Goal: Task Accomplishment & Management: Manage account settings

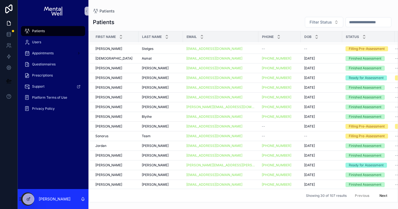
scroll to position [56, 0]
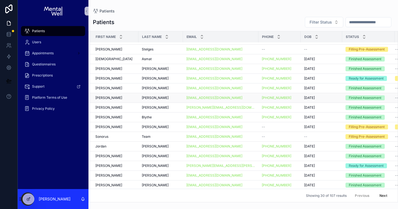
click at [125, 97] on div "[PERSON_NAME] [PERSON_NAME]" at bounding box center [115, 97] width 40 height 4
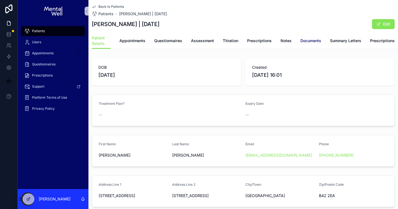
click at [307, 42] on span "Documents" at bounding box center [311, 41] width 21 height 6
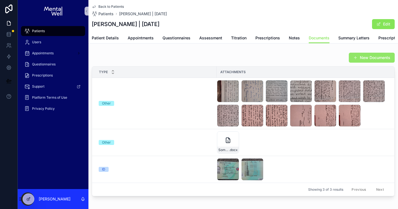
click at [359, 61] on button "New Documents" at bounding box center [372, 58] width 46 height 10
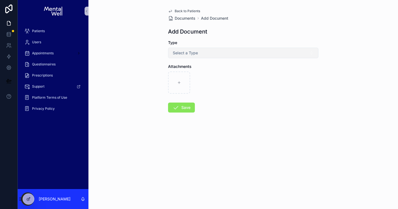
click at [236, 52] on button "Select a Type" at bounding box center [243, 53] width 150 height 11
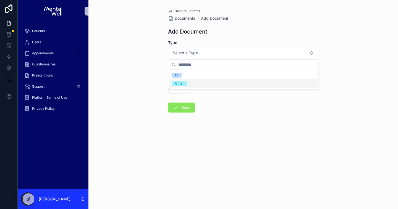
click at [215, 83] on div "Other" at bounding box center [244, 83] width 148 height 8
click at [181, 84] on div "scrollable content" at bounding box center [179, 82] width 22 height 22
type input "**********"
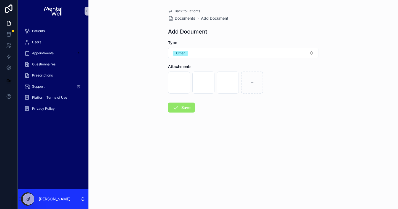
click at [186, 108] on button "Save" at bounding box center [181, 107] width 27 height 10
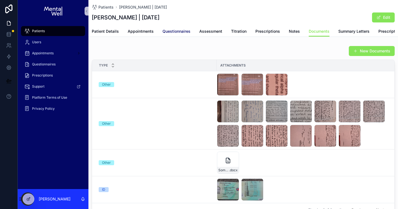
click at [179, 31] on span "Questionnaires" at bounding box center [177, 31] width 28 height 6
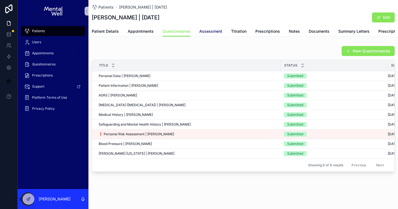
click at [207, 33] on span "Assessment" at bounding box center [210, 31] width 23 height 6
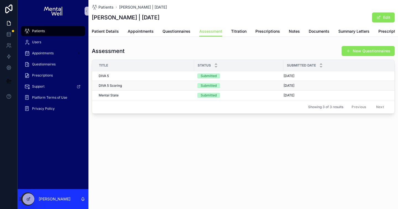
click at [142, 85] on div "DIVA 5 Scoring DIVA 5 Scoring" at bounding box center [145, 85] width 92 height 4
click at [111, 29] on span "Patient Details" at bounding box center [105, 31] width 27 height 6
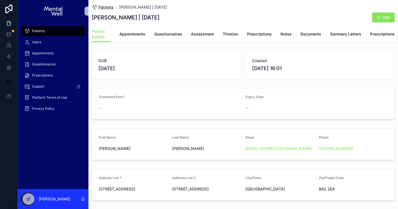
click at [106, 7] on span "Patients" at bounding box center [105, 7] width 15 height 6
